Goal: Task Accomplishment & Management: Complete application form

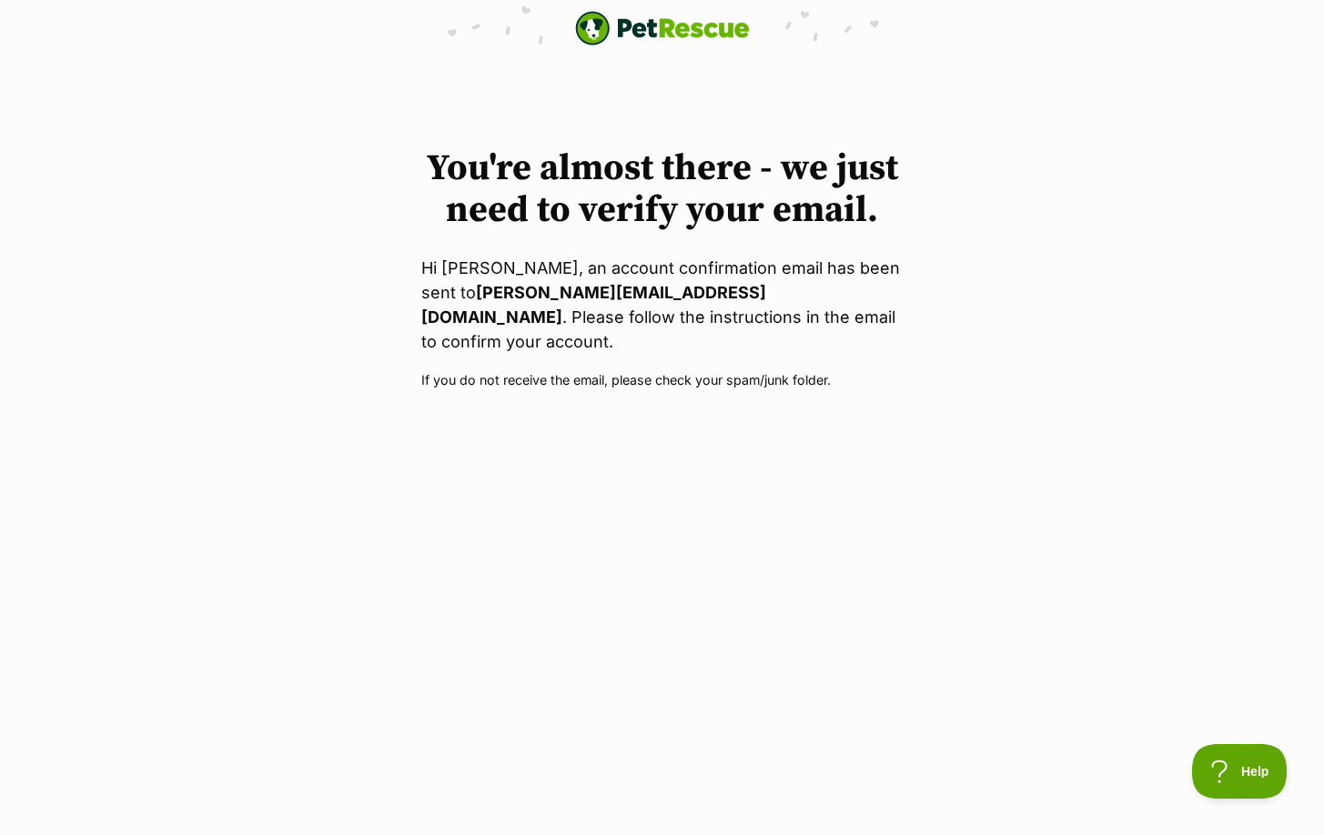
click at [628, 78] on body "PetRescue home You're almost there - we just need to verify your email. Hi [PER…" at bounding box center [662, 195] width 1324 height 390
click at [646, 26] on img "PetRescue" at bounding box center [662, 28] width 175 height 35
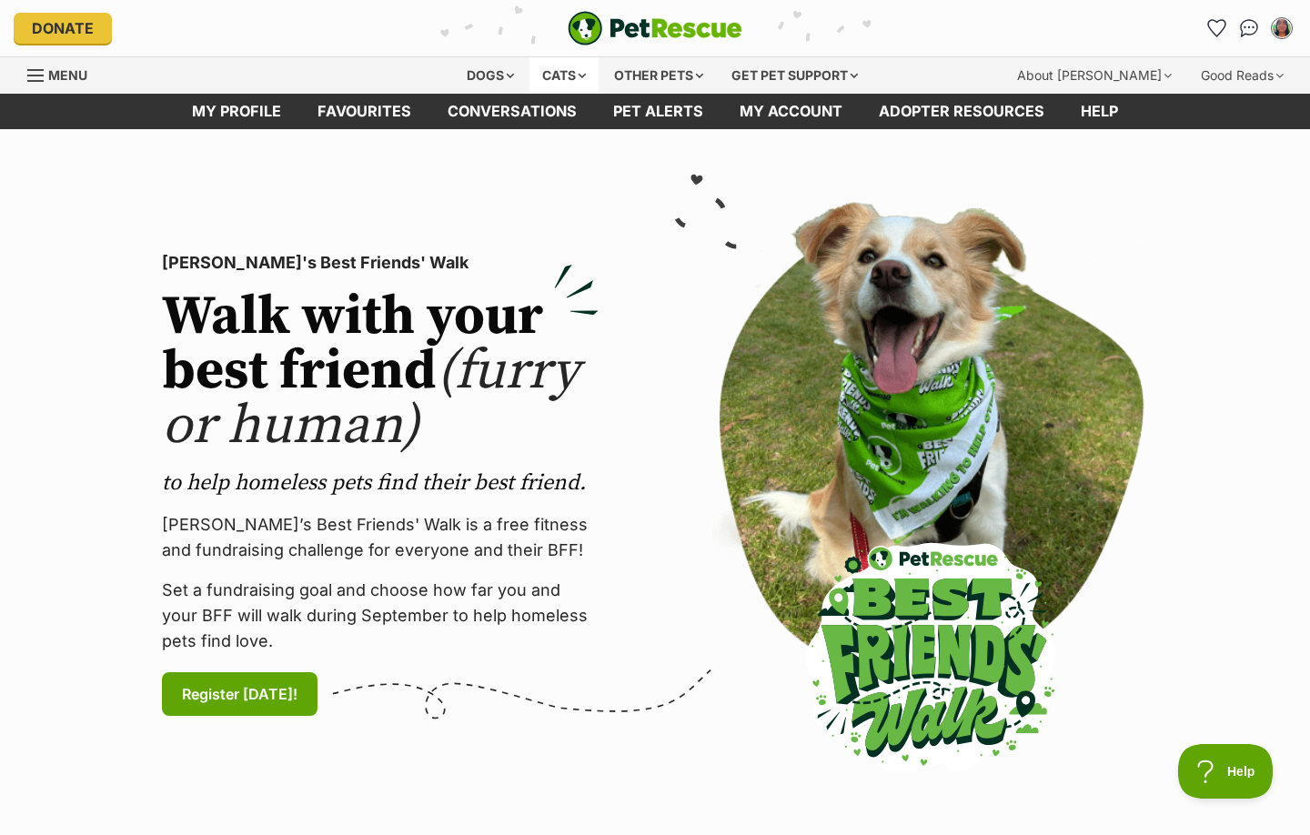
click at [548, 66] on div "Cats" at bounding box center [563, 75] width 69 height 36
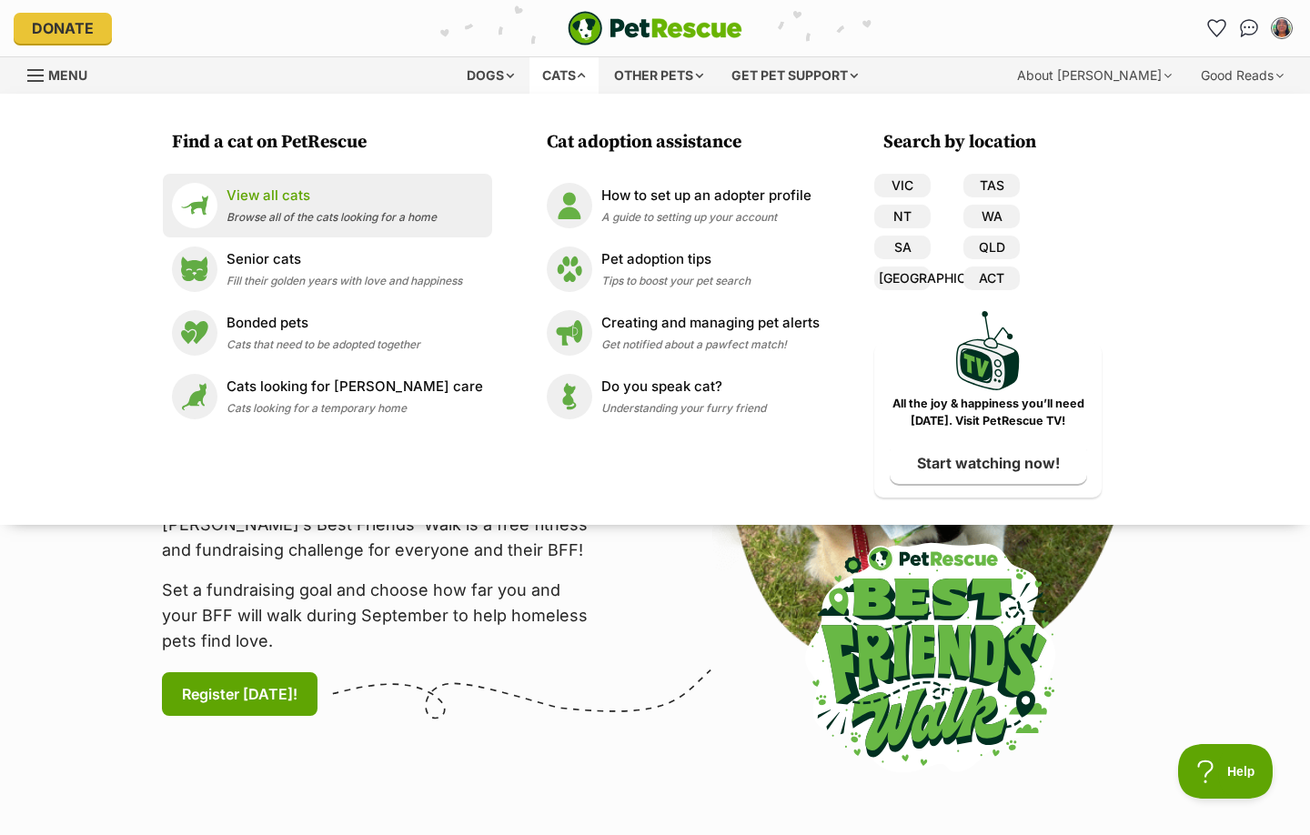
click at [307, 204] on p "View all cats" at bounding box center [332, 196] width 210 height 21
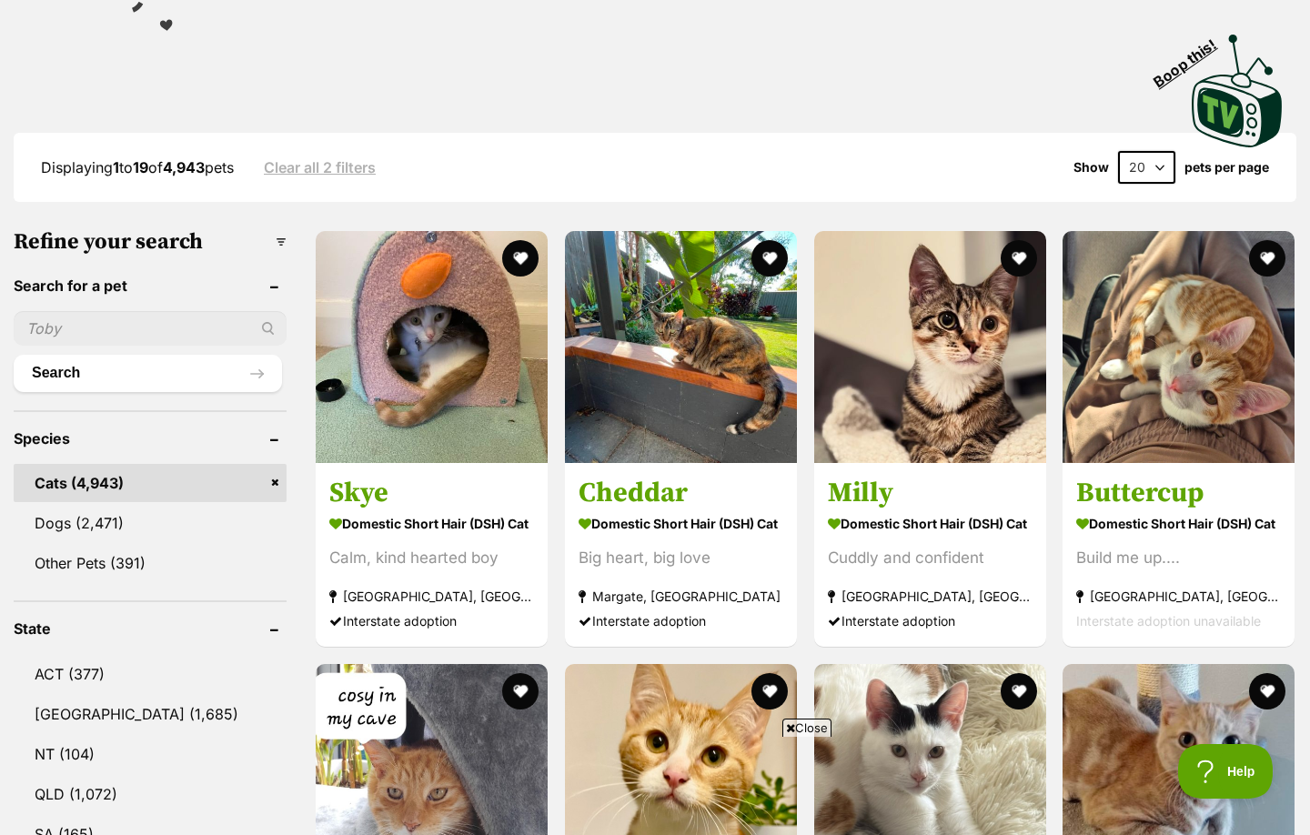
click at [164, 323] on input "text" at bounding box center [150, 328] width 273 height 35
type input "sylvester"
click at [14, 355] on button "Search" at bounding box center [148, 373] width 268 height 36
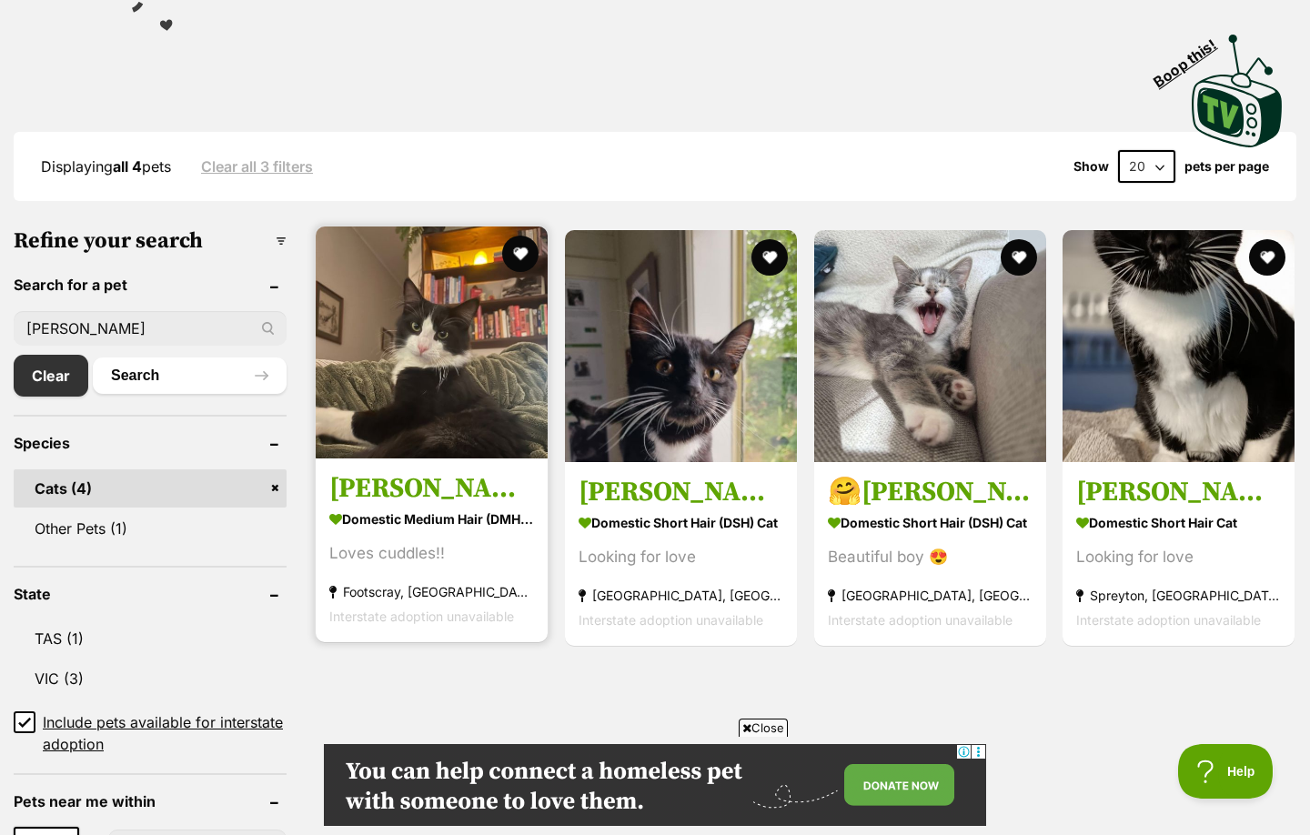
click at [488, 395] on img at bounding box center [432, 343] width 232 height 232
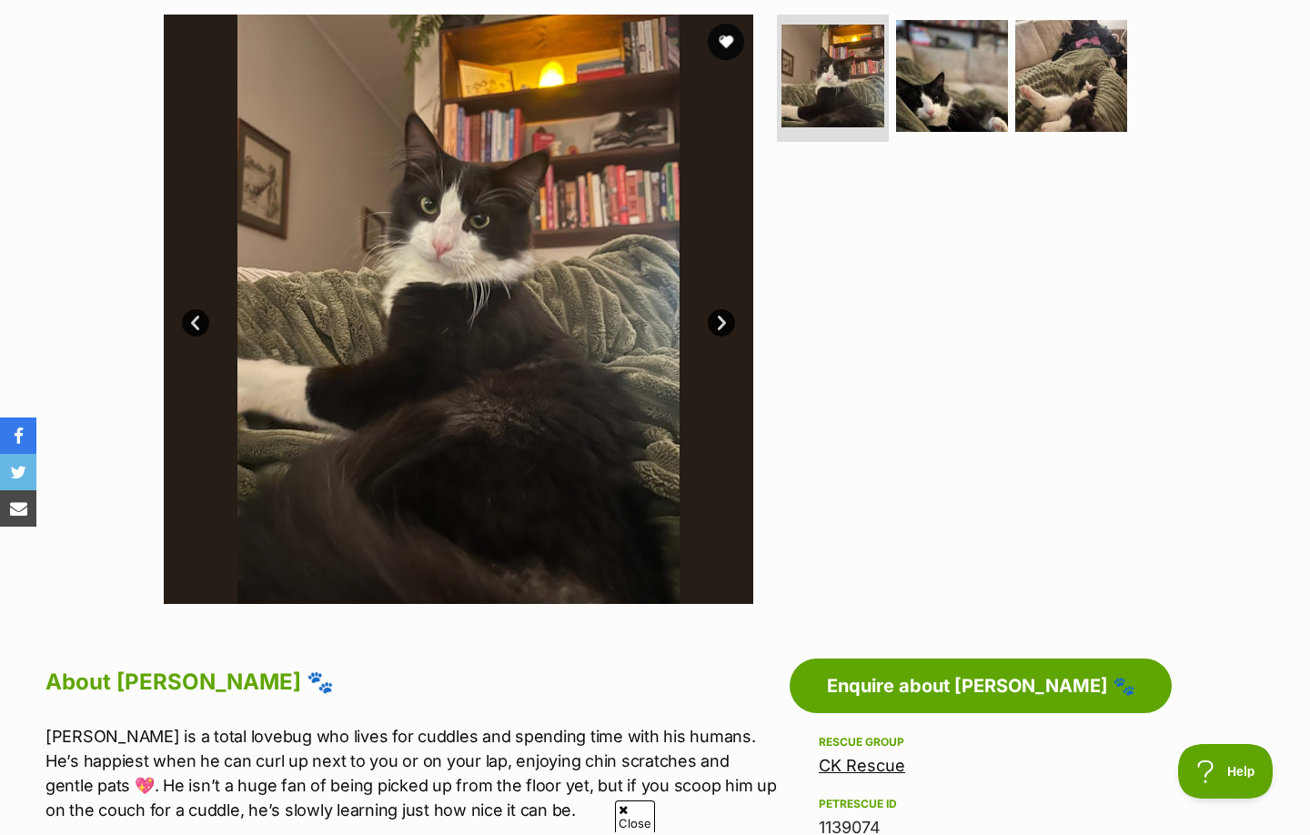
scroll to position [546, 0]
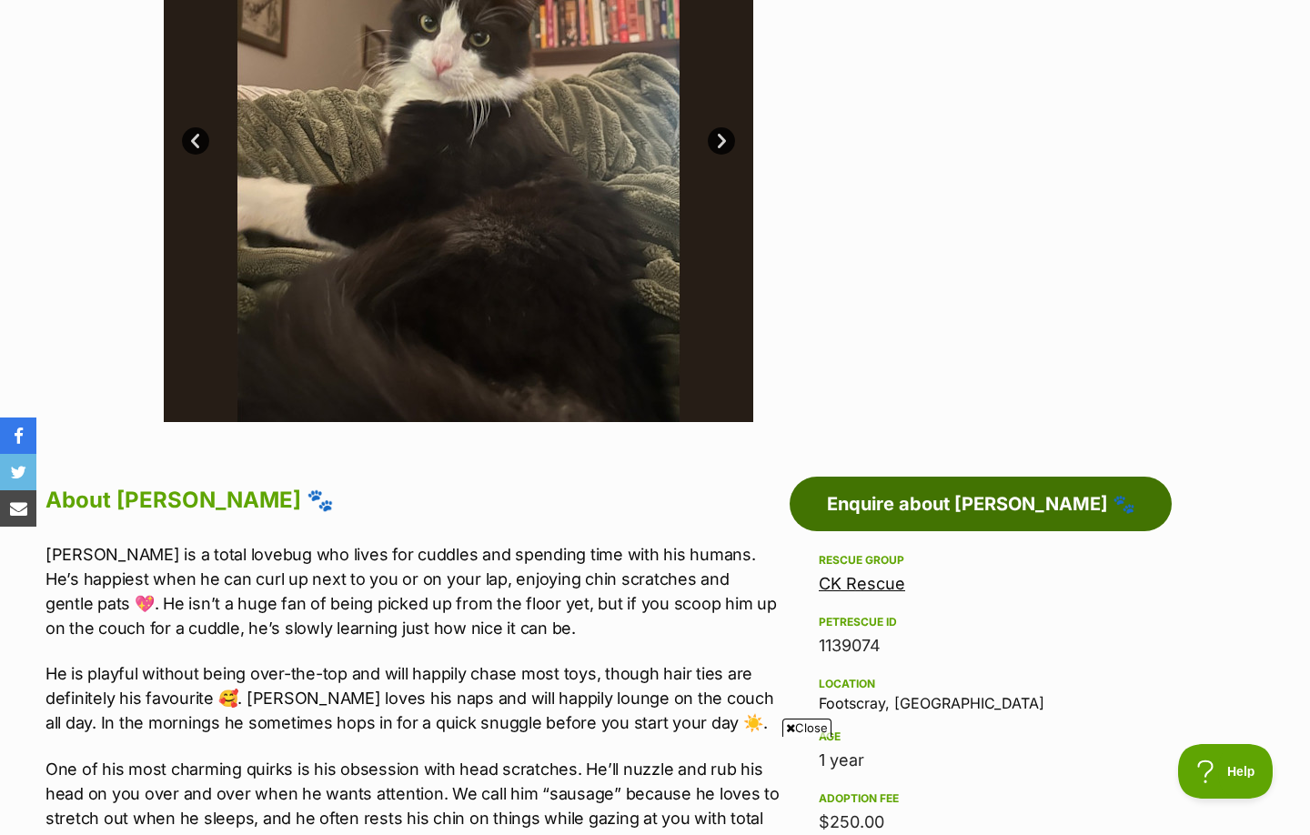
click at [964, 525] on link "Enquire about Sylvester 🐾" at bounding box center [981, 504] width 382 height 55
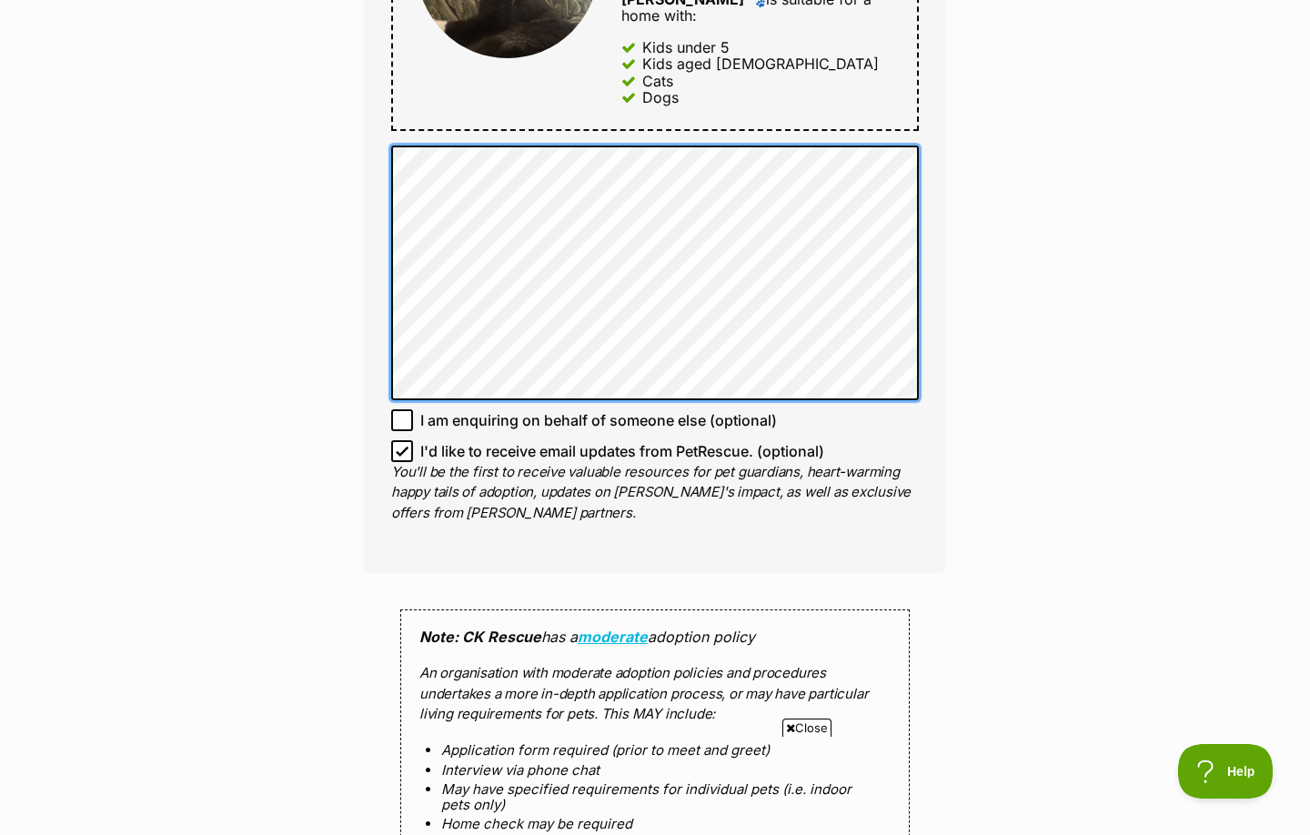
scroll to position [1455, 0]
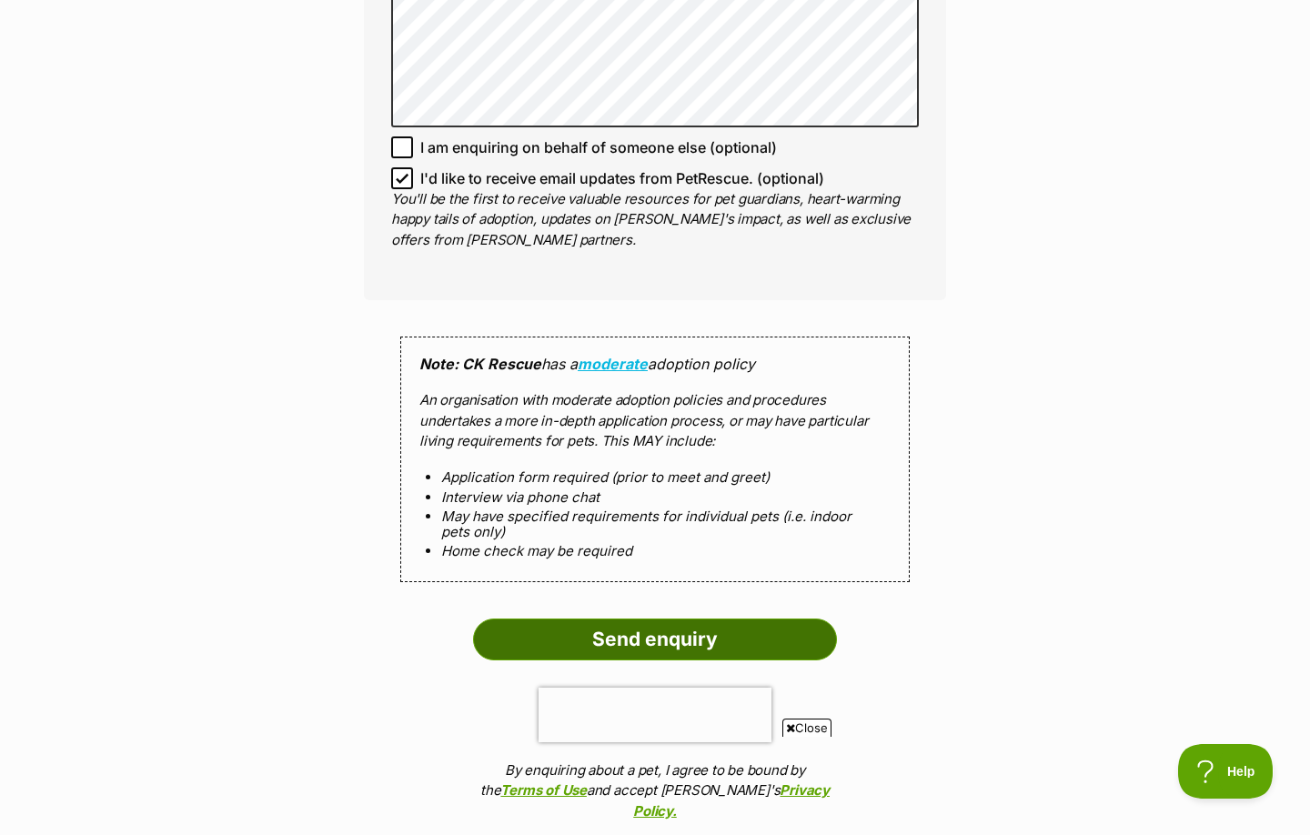
click at [694, 619] on input "Send enquiry" at bounding box center [655, 640] width 364 height 42
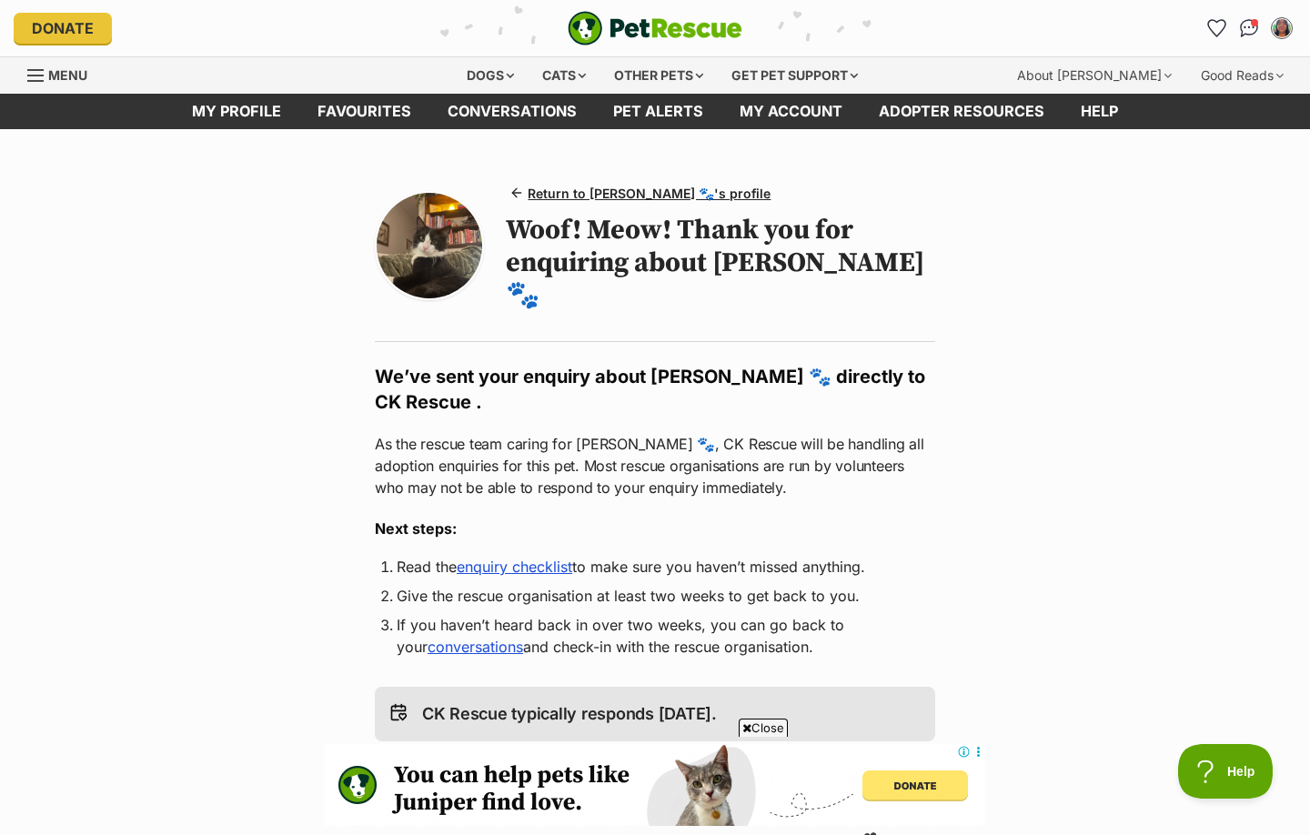
scroll to position [182, 0]
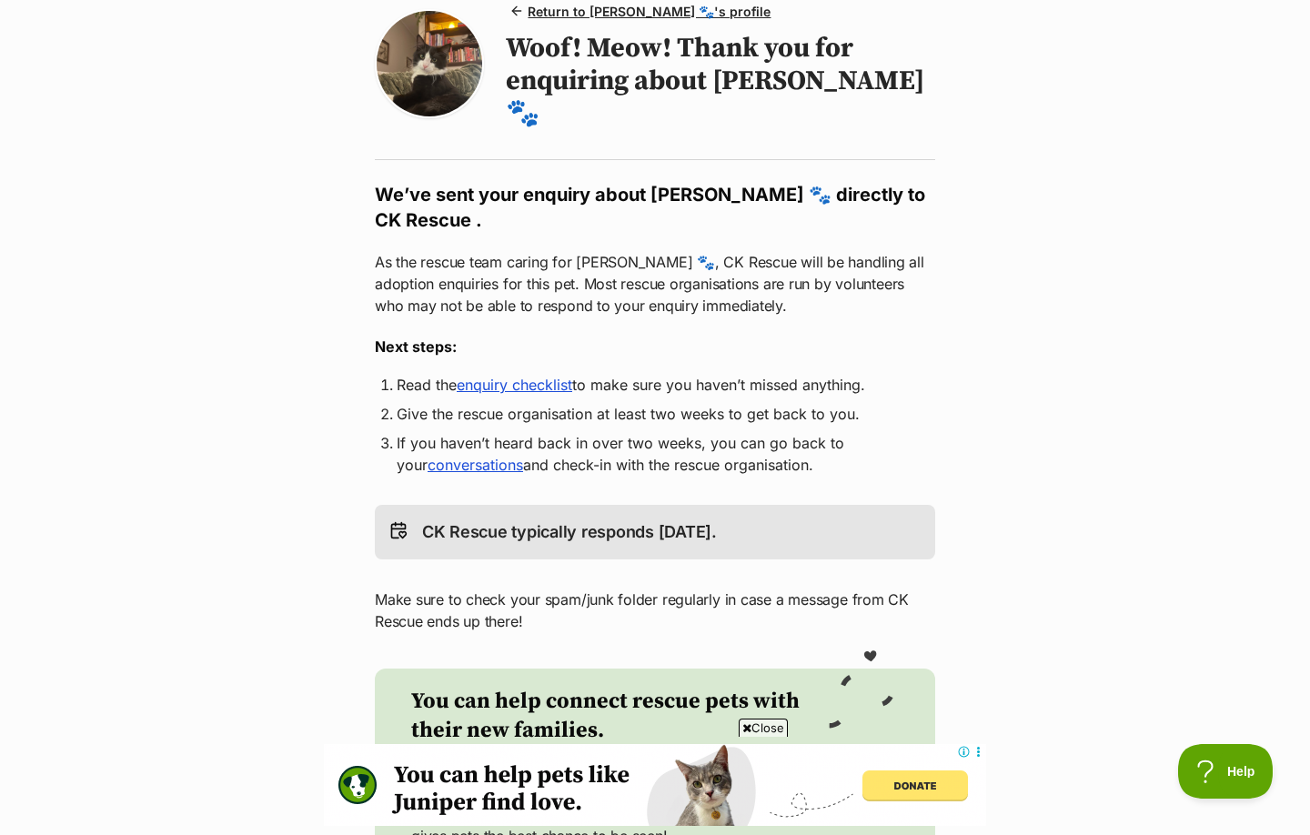
click at [529, 376] on link "enquiry checklist" at bounding box center [515, 385] width 116 height 18
